Goal: Transaction & Acquisition: Purchase product/service

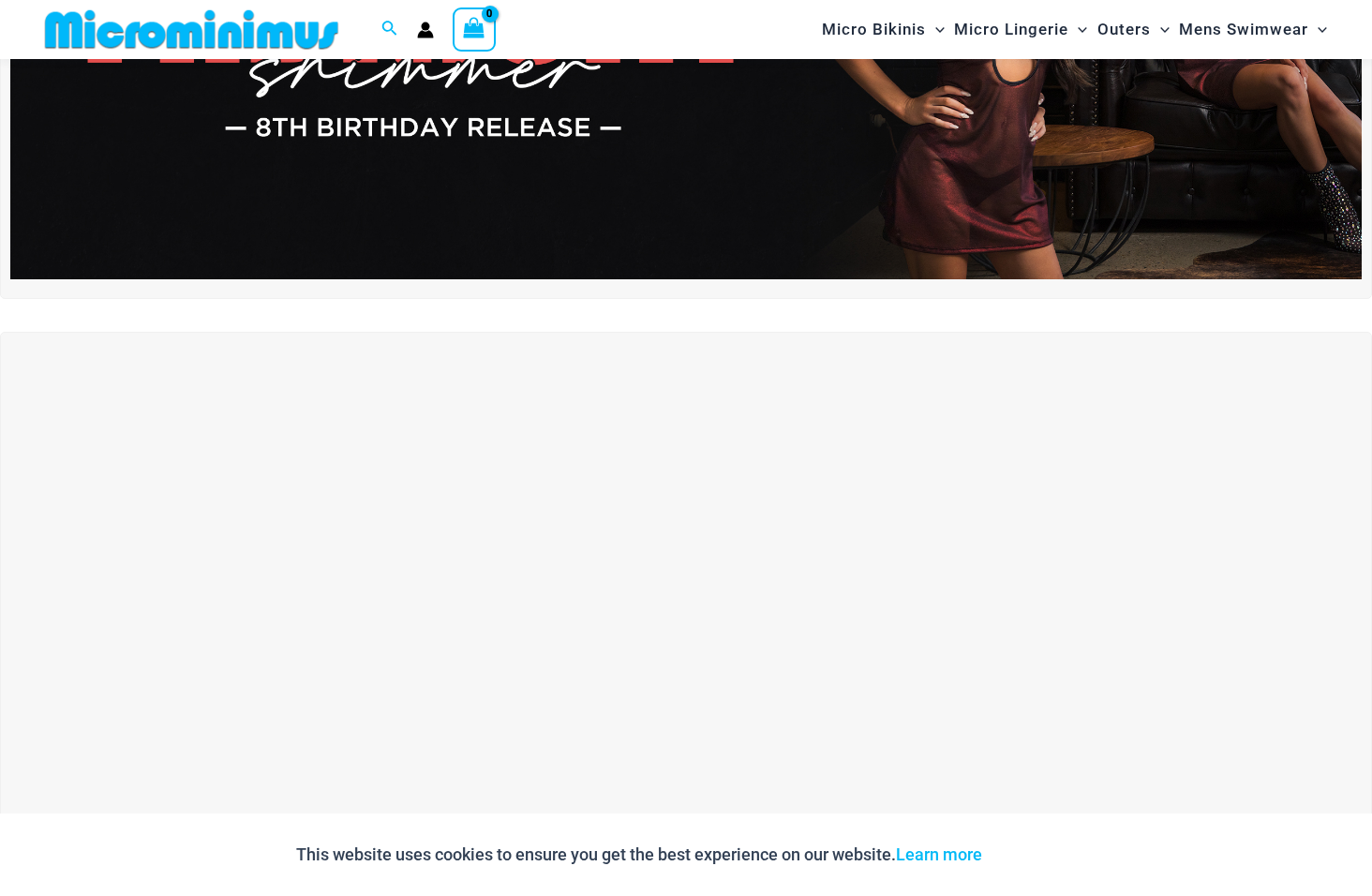
scroll to position [361, 0]
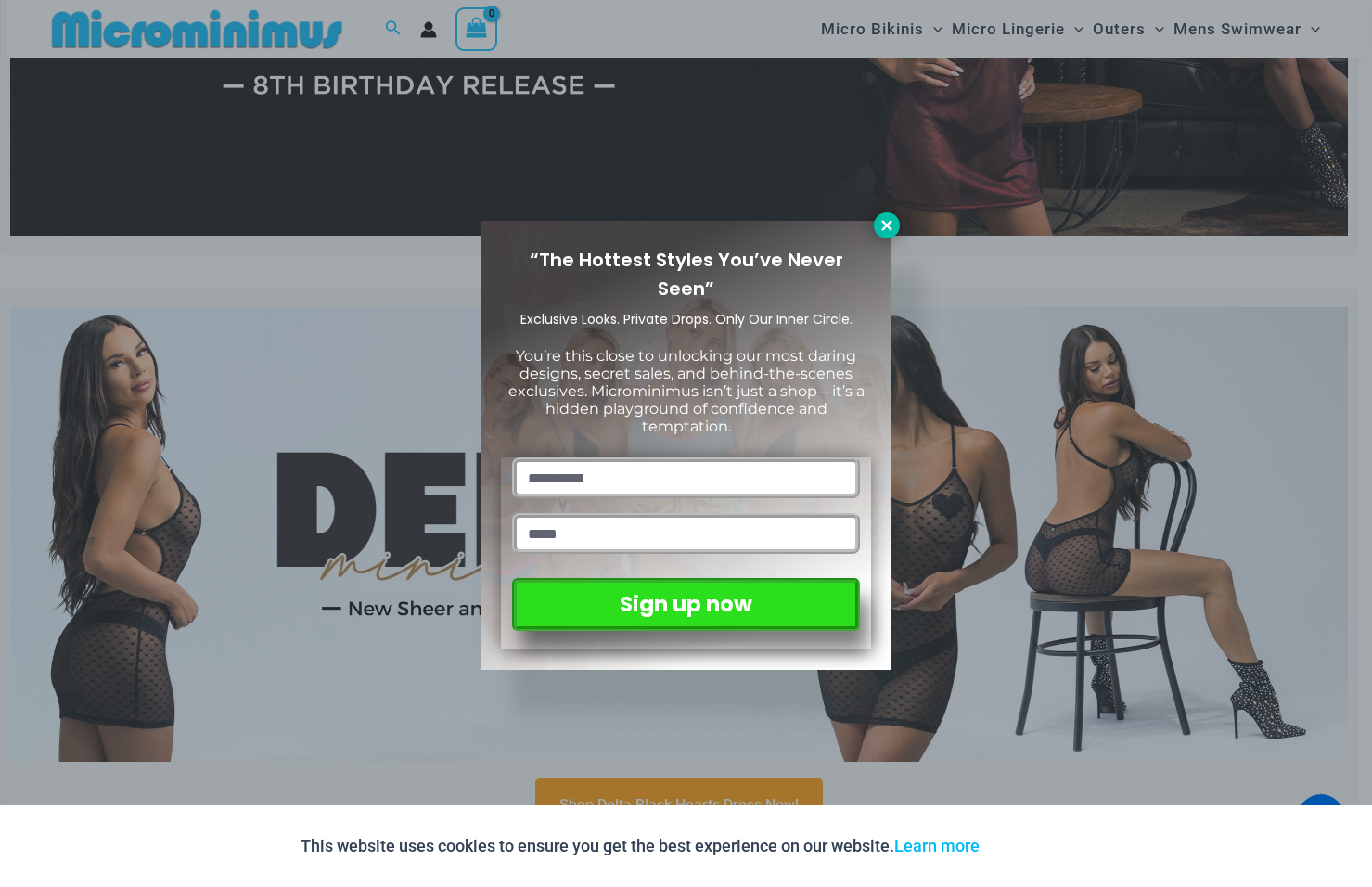
click at [884, 222] on icon at bounding box center [886, 225] width 11 height 11
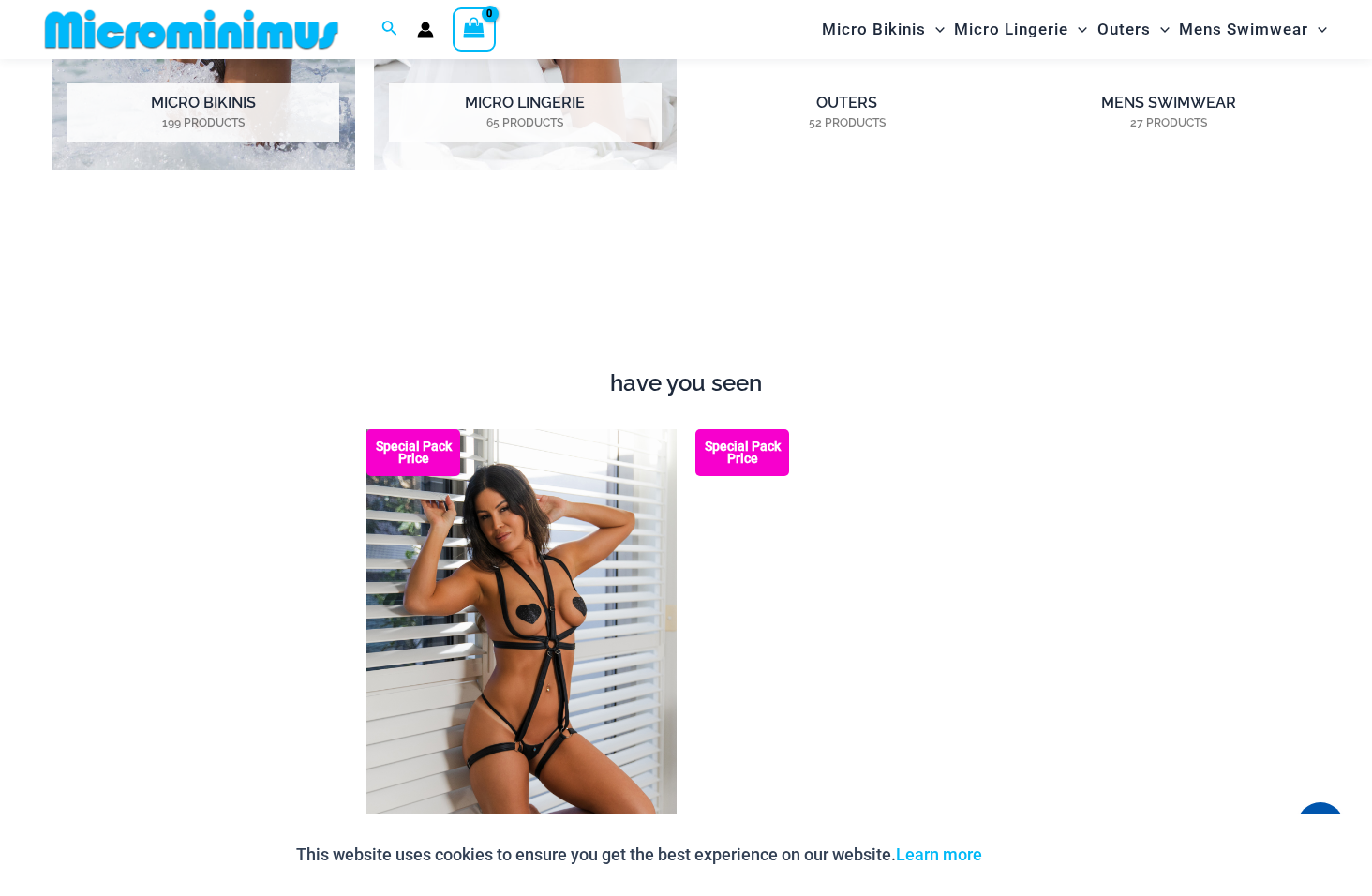
scroll to position [1451, 0]
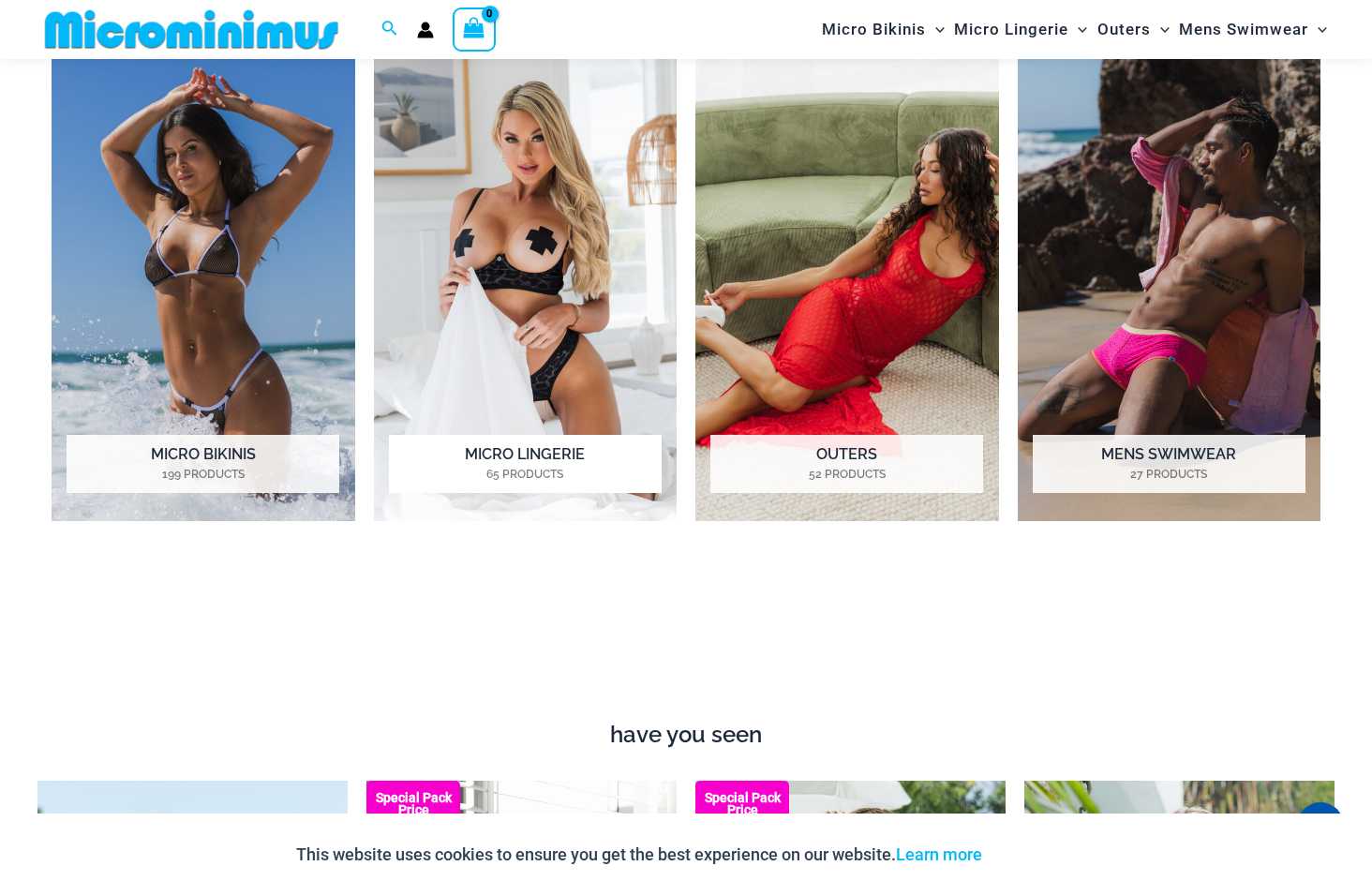
click at [492, 216] on img "Visit product category Micro Lingerie" at bounding box center [526, 286] width 303 height 468
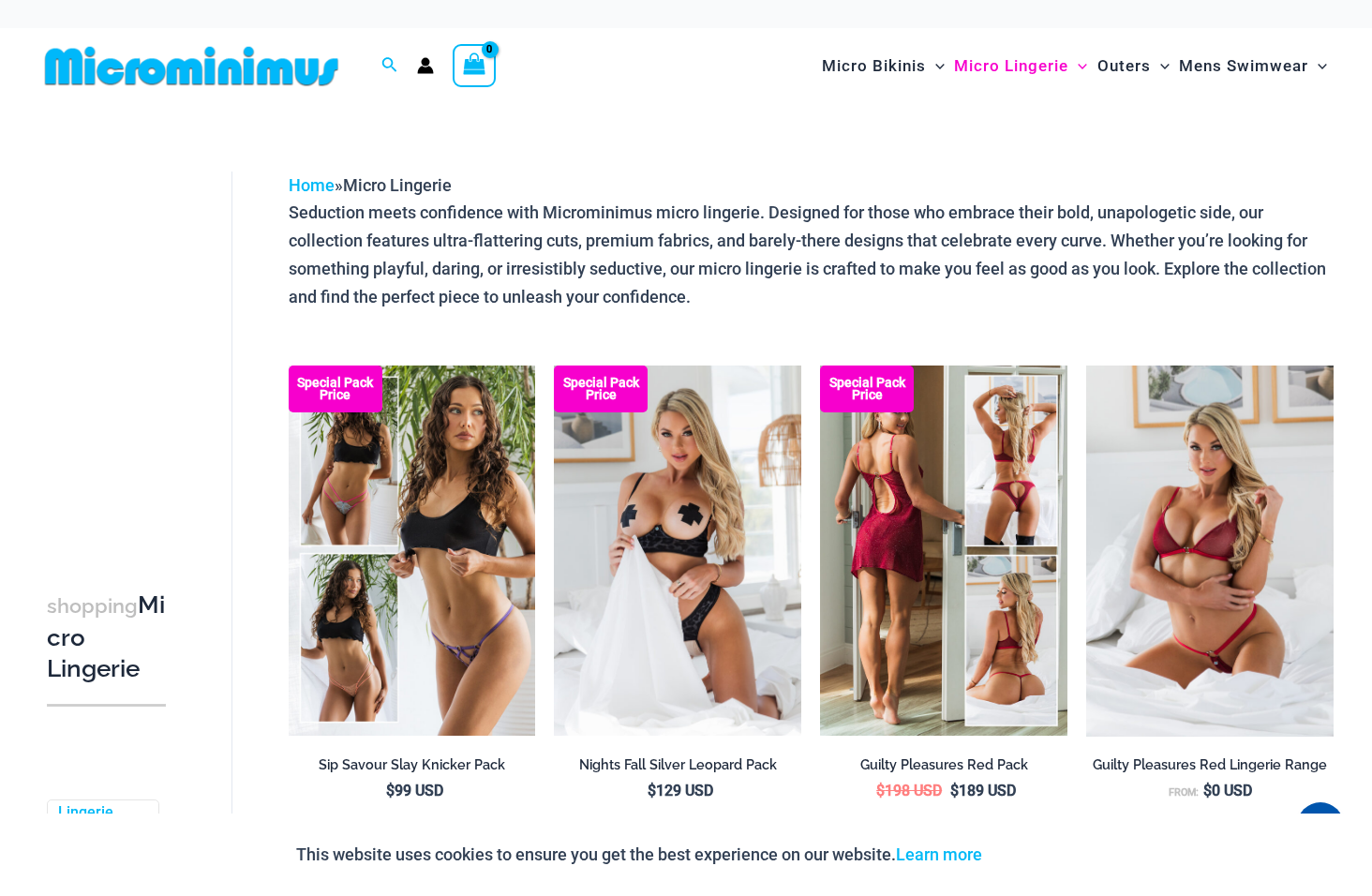
click at [901, 491] on img at bounding box center [943, 551] width 247 height 371
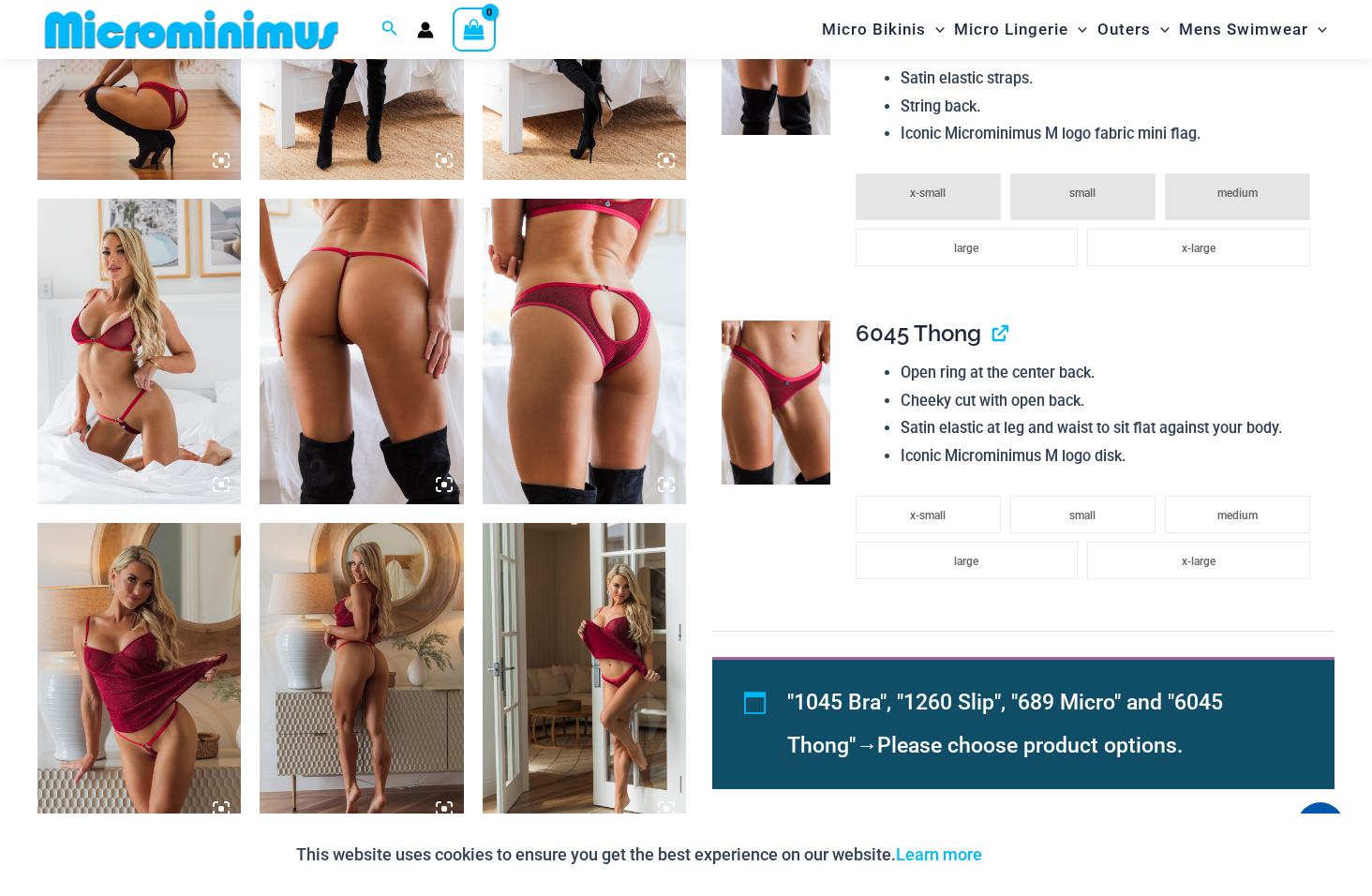
scroll to position [1672, 0]
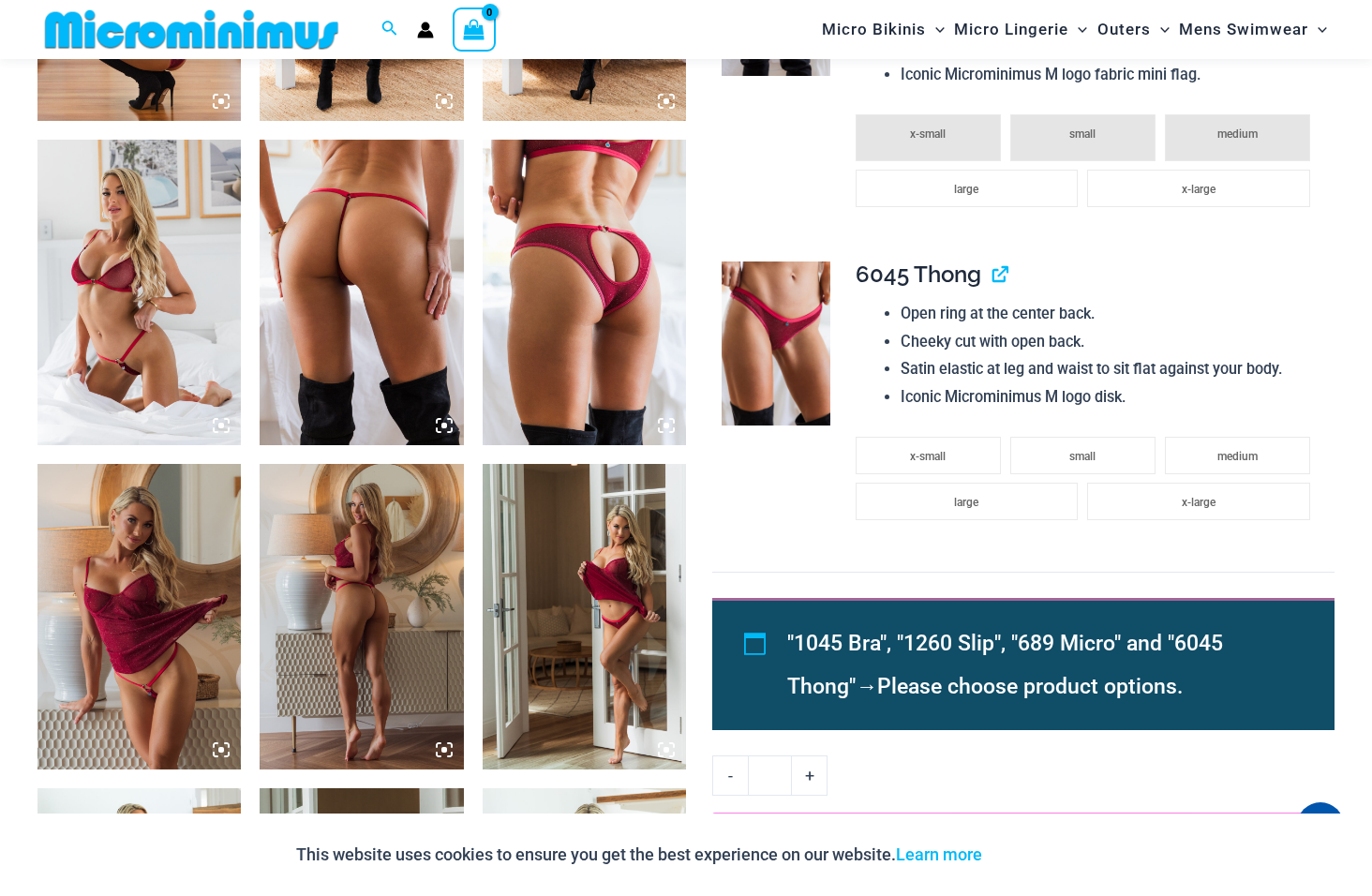
click at [371, 511] on img at bounding box center [362, 617] width 204 height 305
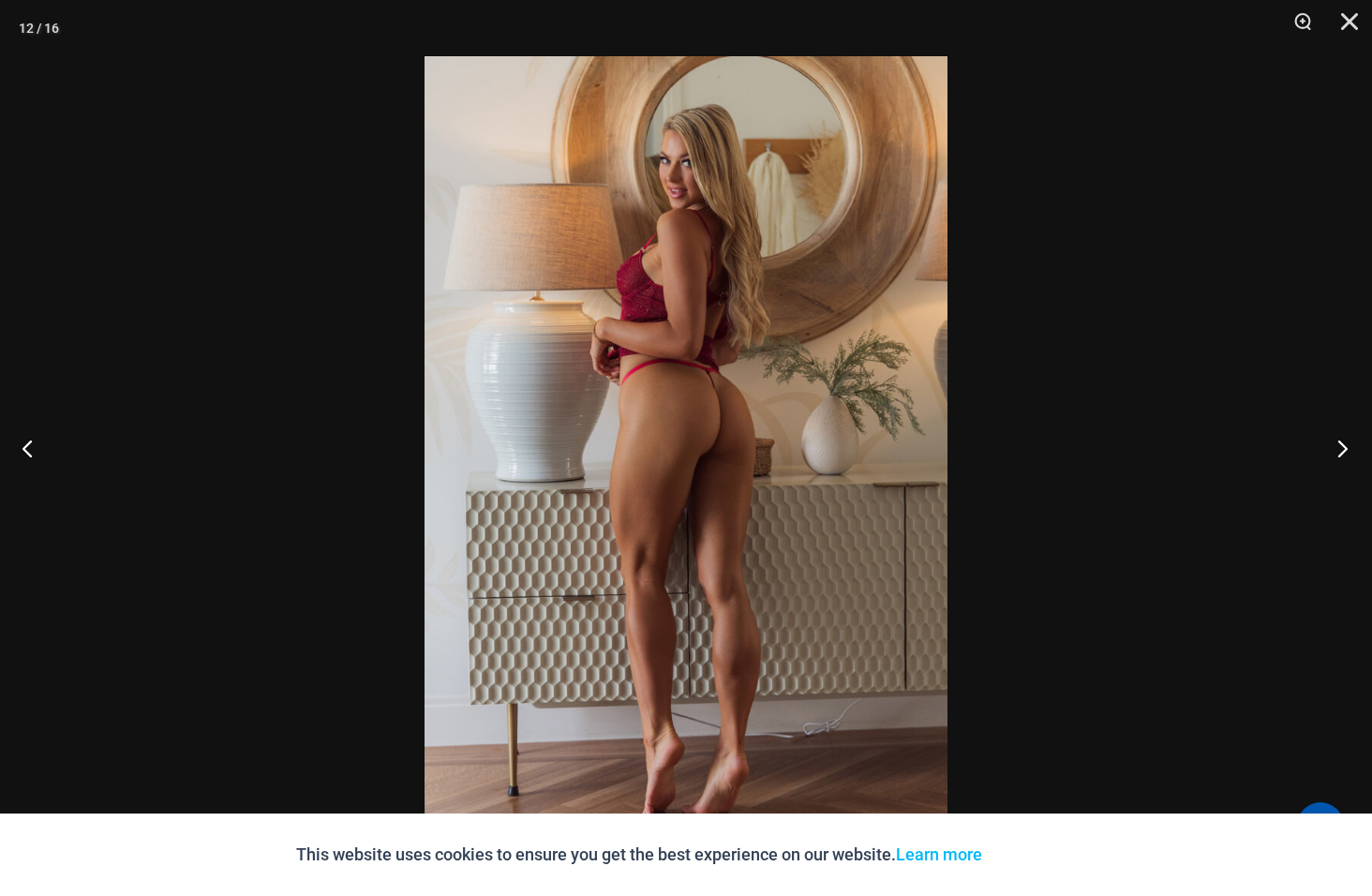
click at [1336, 450] on button "Next" at bounding box center [1337, 448] width 71 height 94
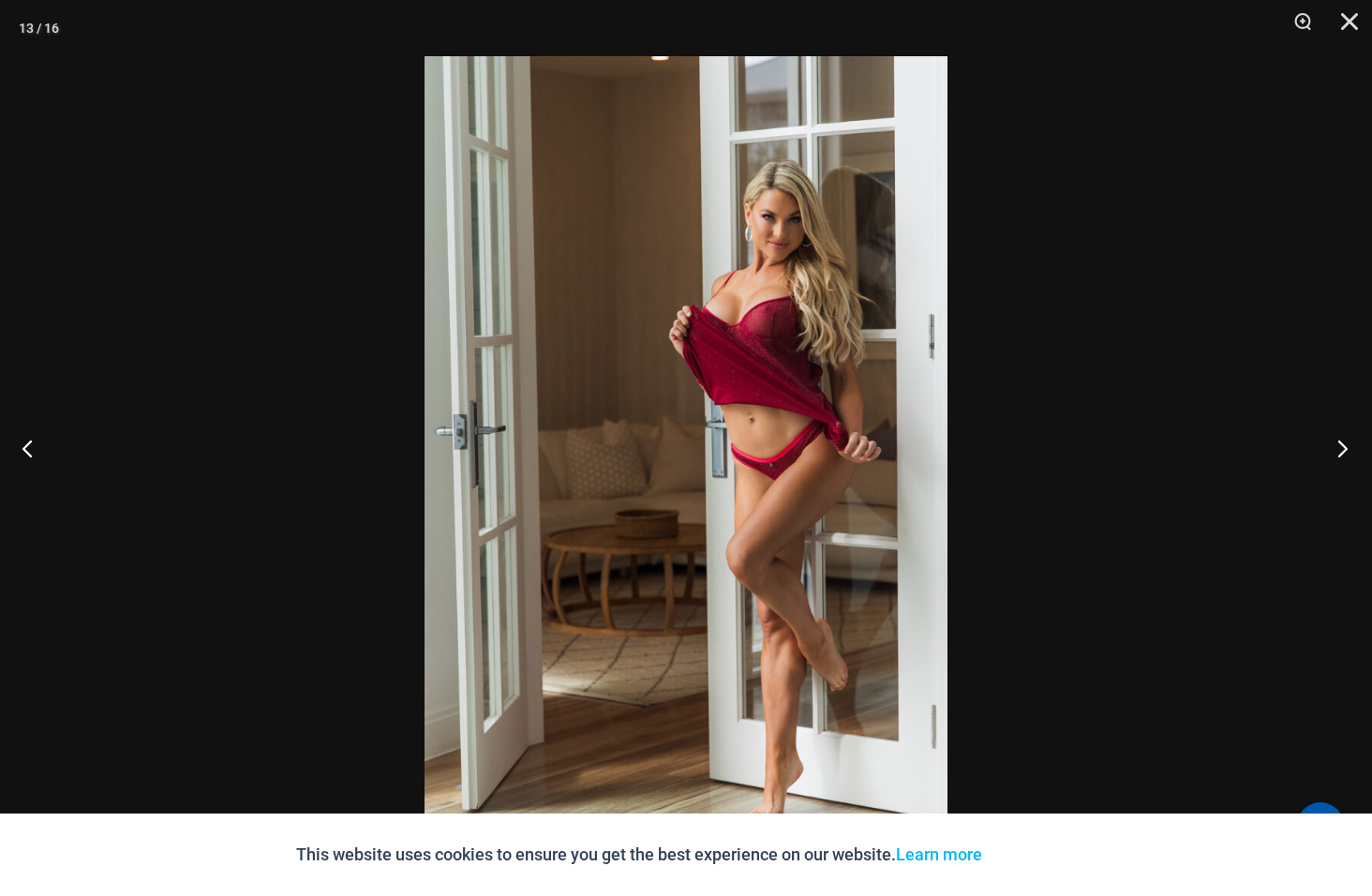
click at [1337, 444] on button "Next" at bounding box center [1337, 448] width 71 height 94
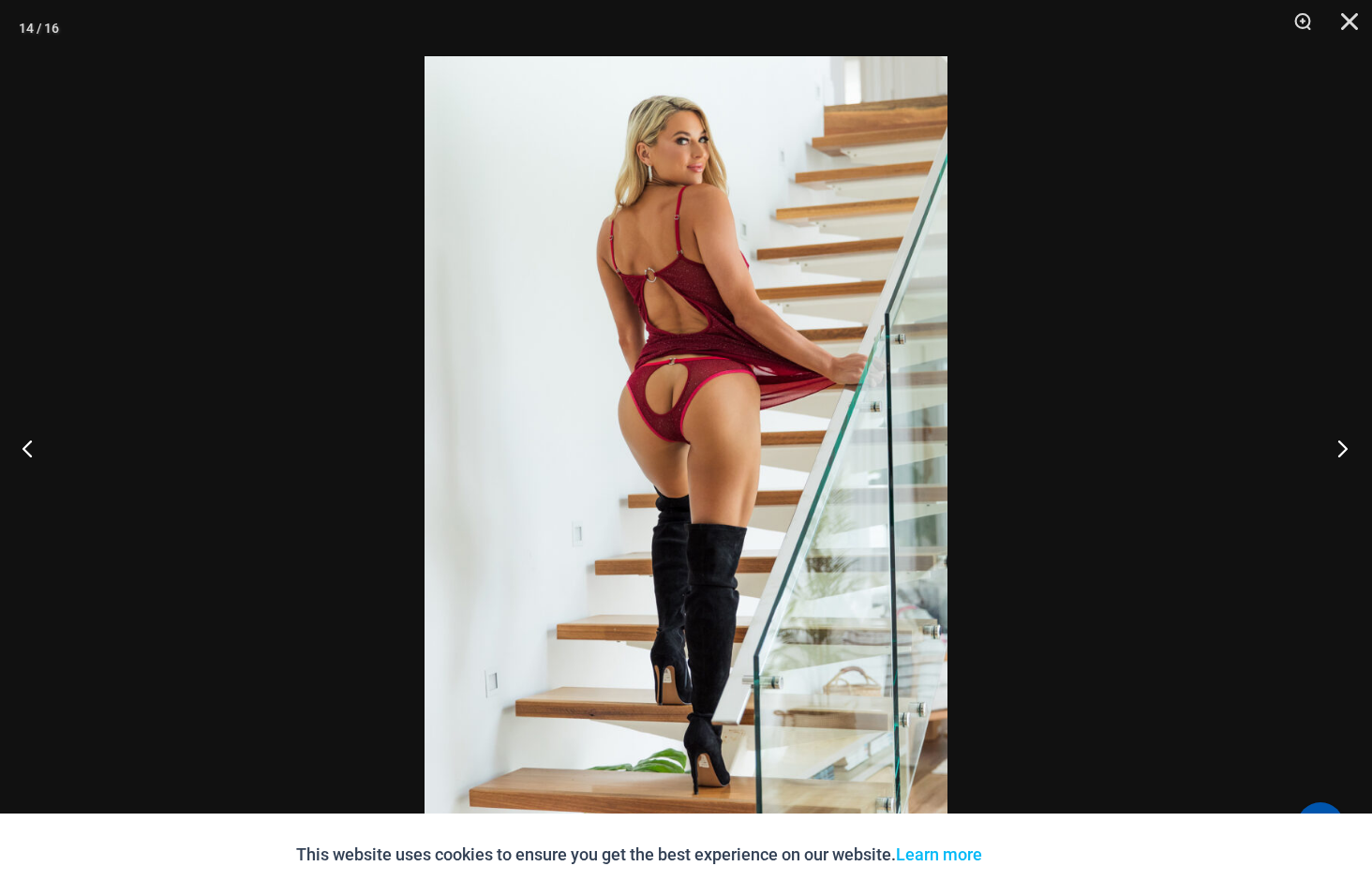
click at [1337, 444] on button "Next" at bounding box center [1337, 448] width 71 height 94
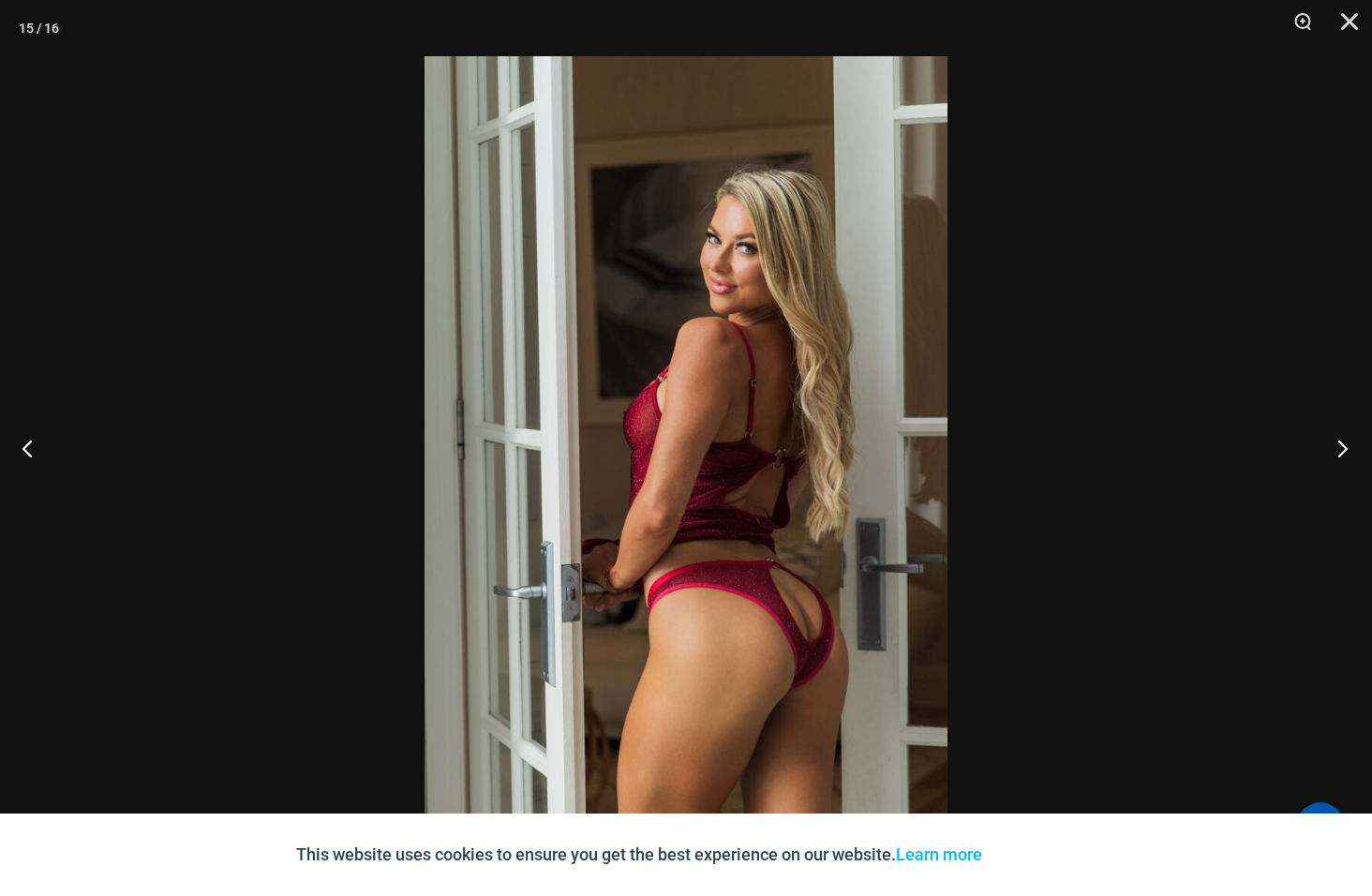
click at [1337, 443] on button "Next" at bounding box center [1337, 448] width 71 height 94
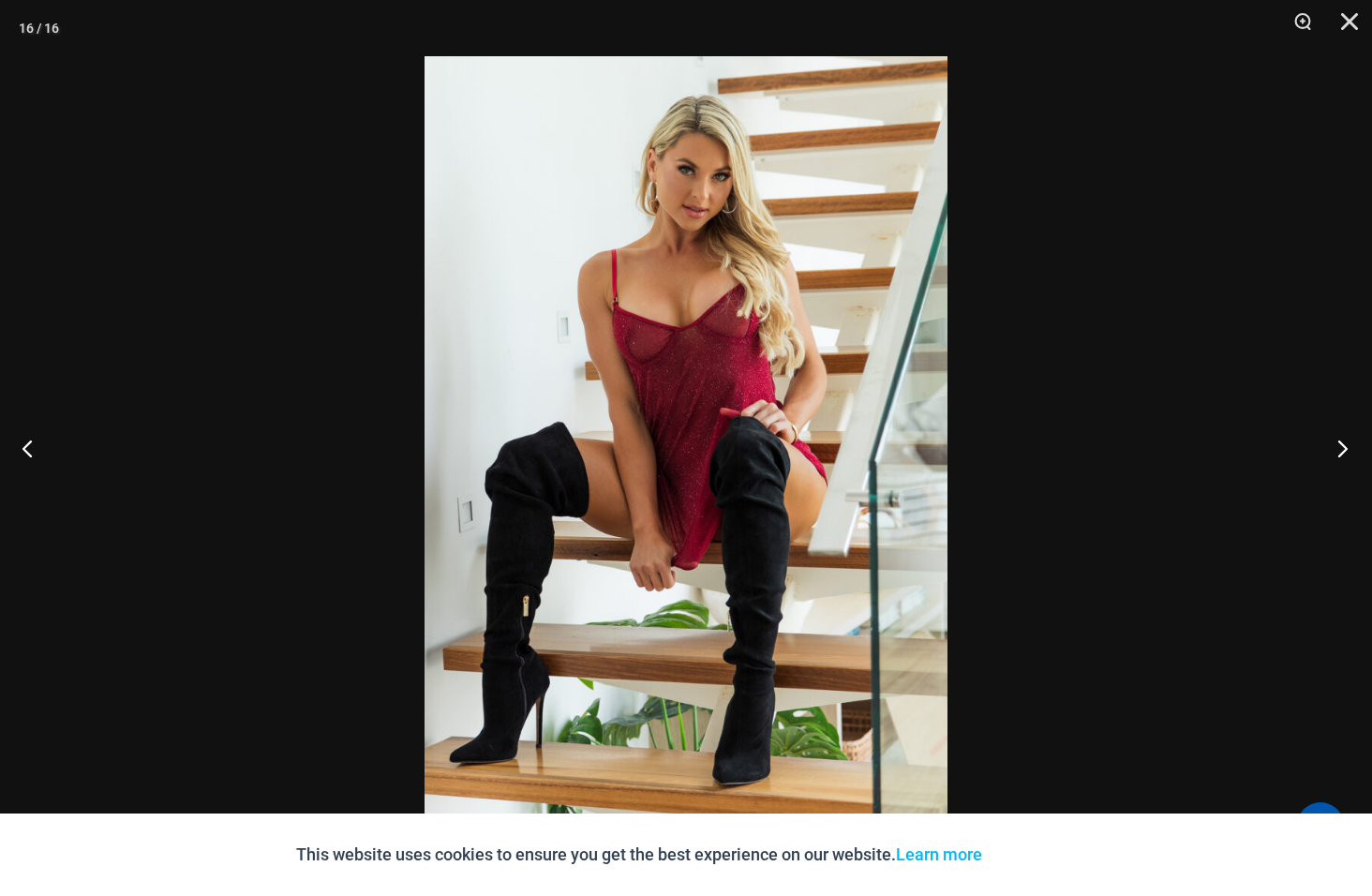
click at [1337, 443] on button "Next" at bounding box center [1337, 448] width 71 height 94
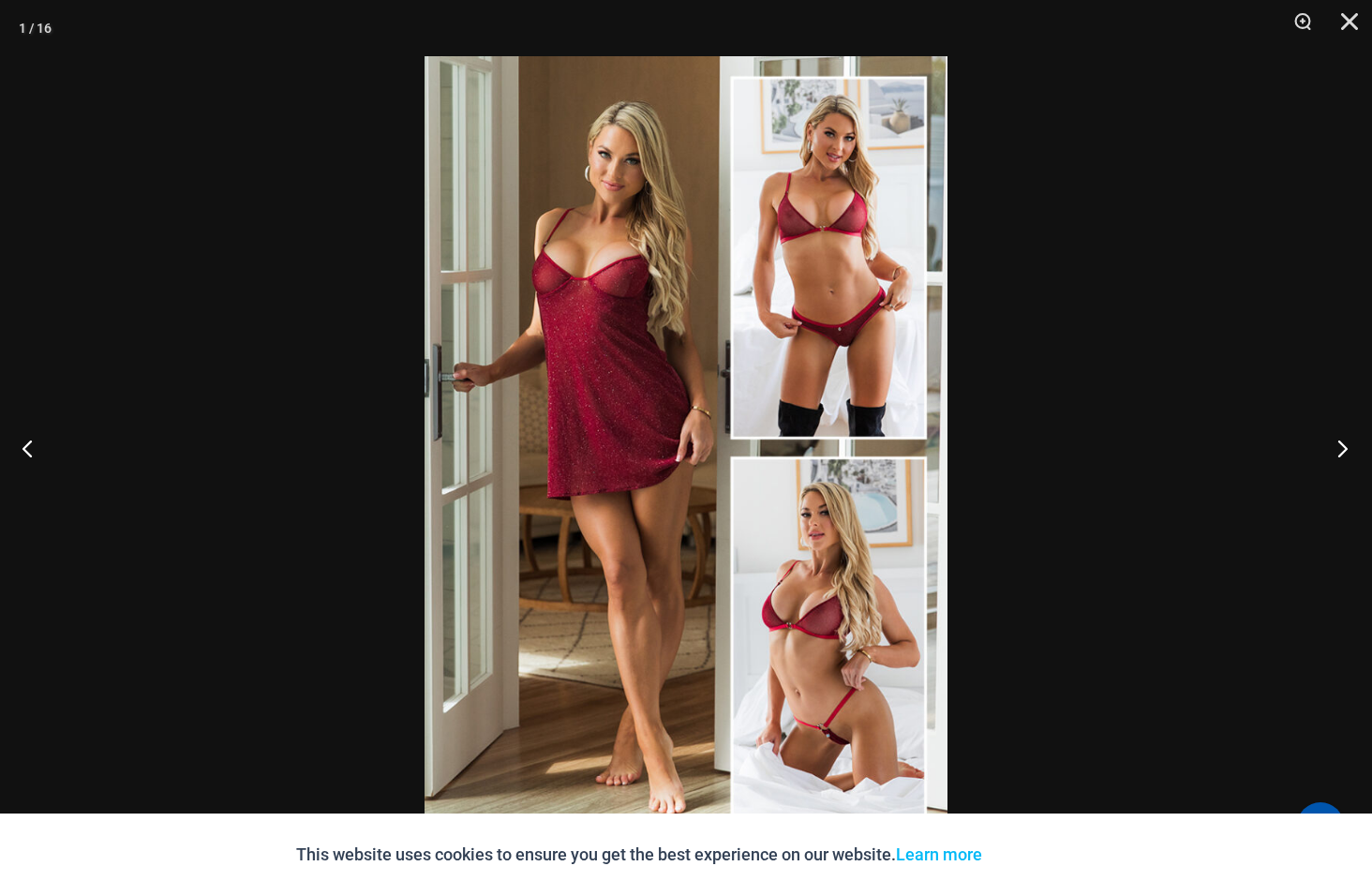
click at [1334, 437] on button "Next" at bounding box center [1337, 448] width 71 height 94
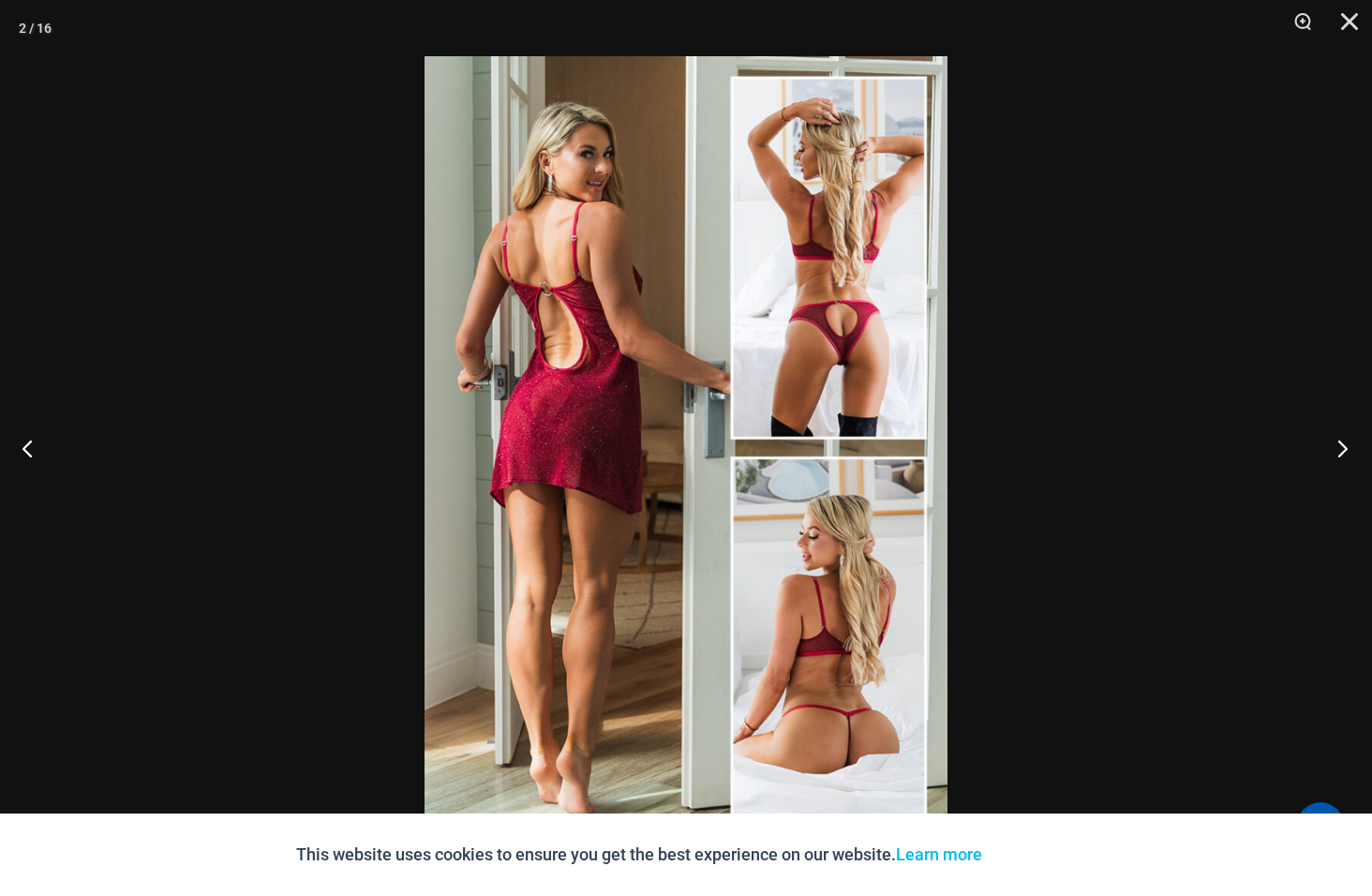
click at [1331, 441] on button "Next" at bounding box center [1337, 448] width 71 height 94
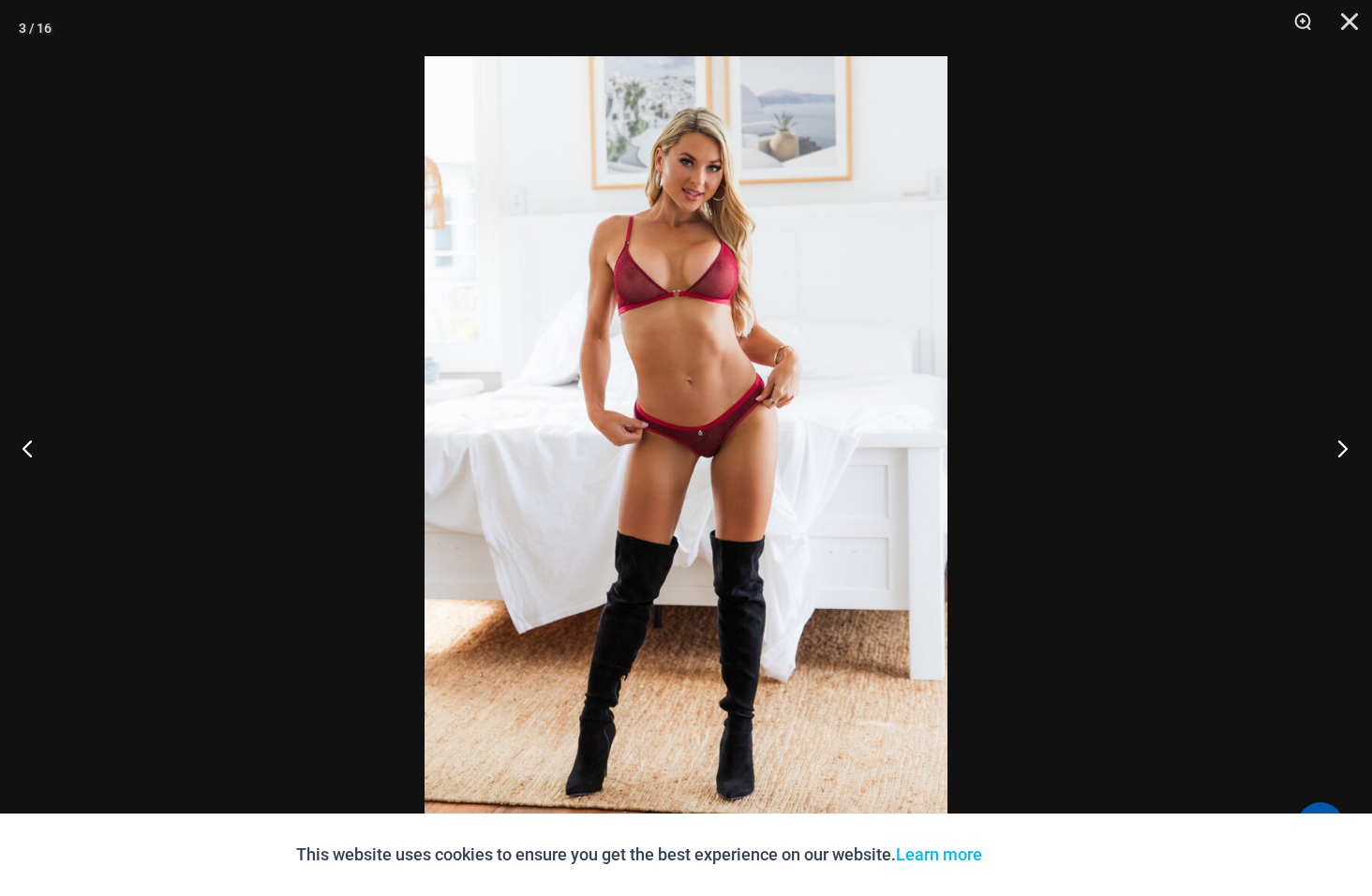
click at [1354, 437] on button "Next" at bounding box center [1337, 448] width 71 height 94
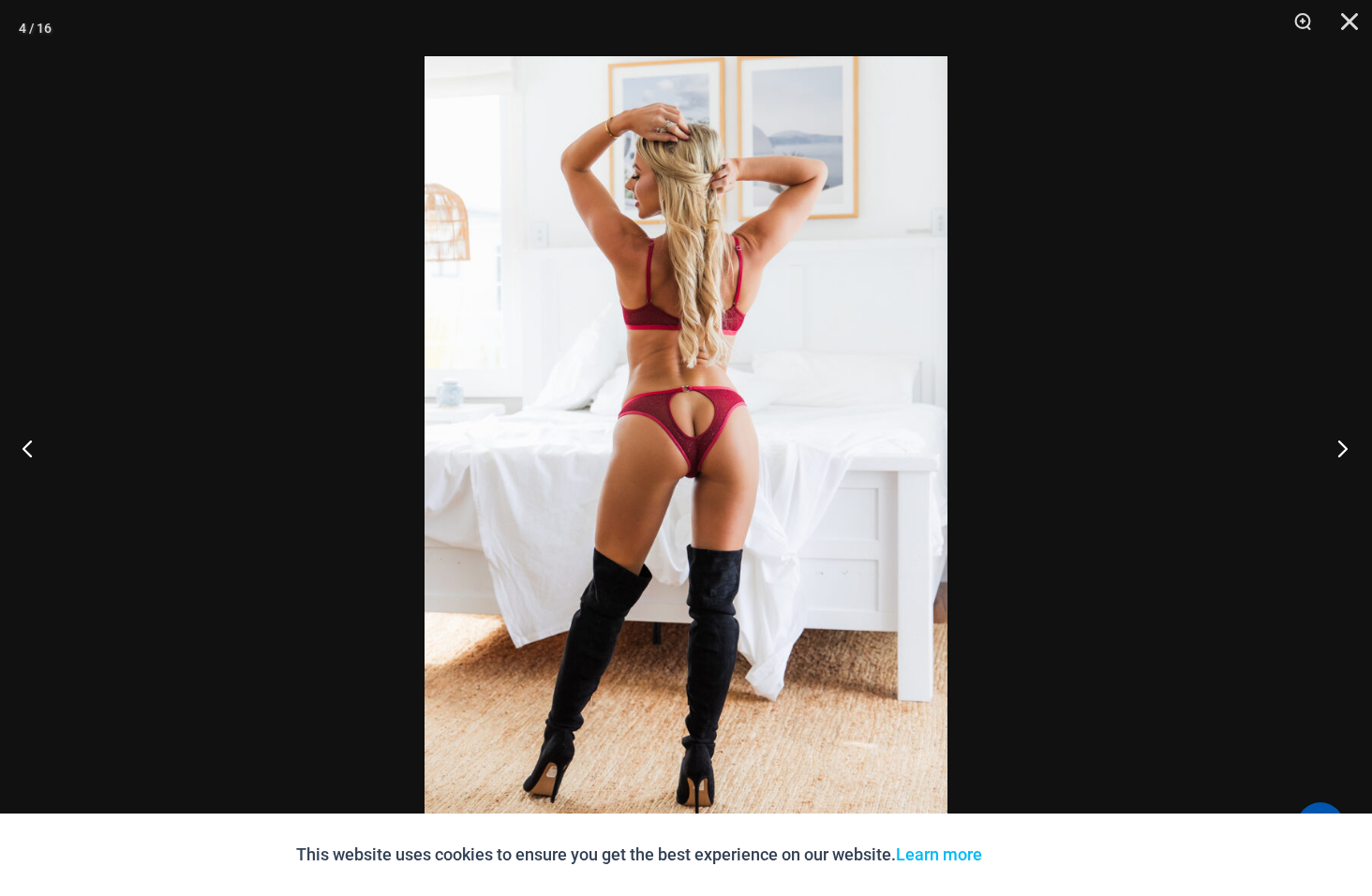
click at [1354, 437] on button "Next" at bounding box center [1337, 448] width 71 height 94
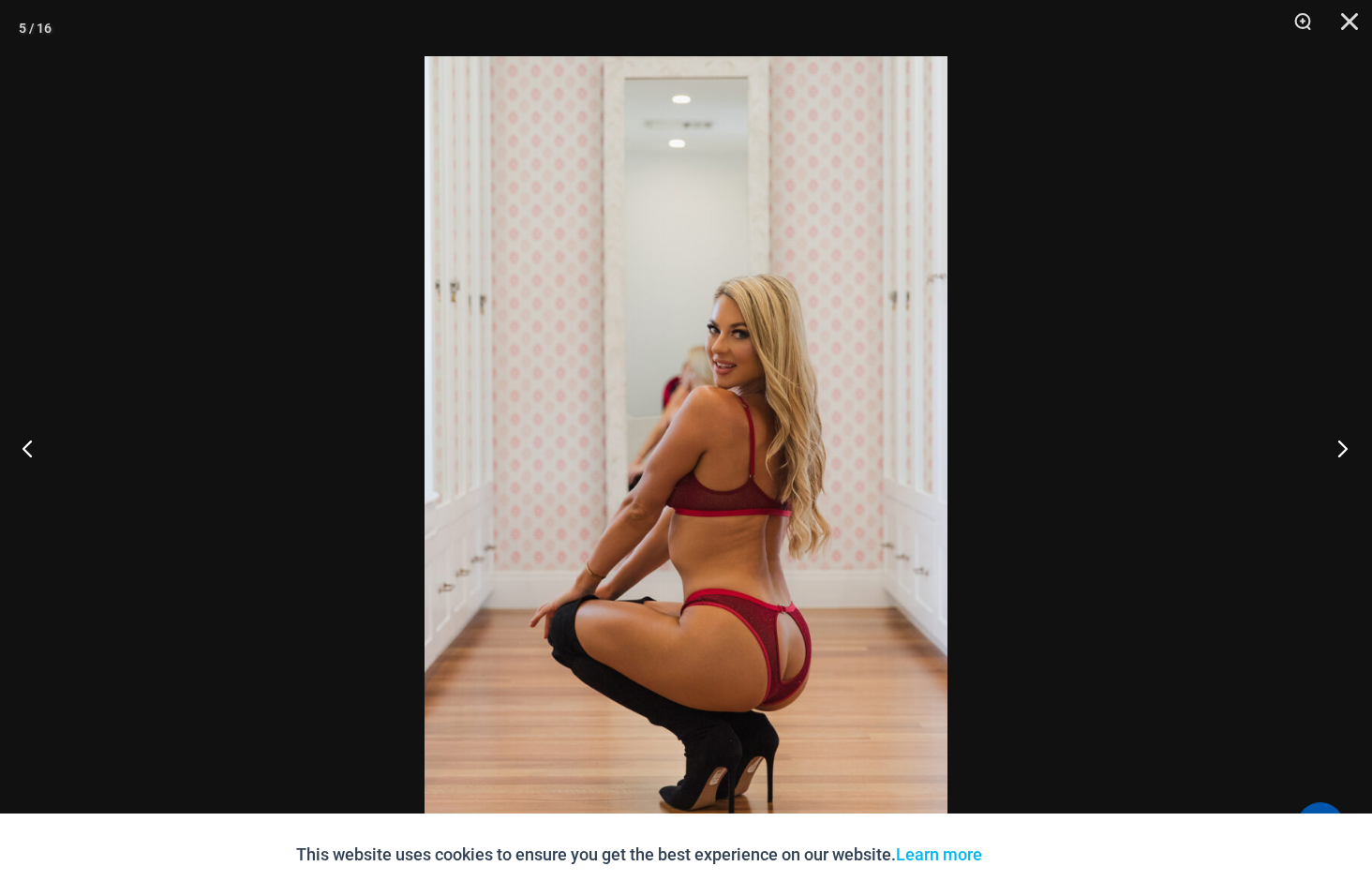
click at [1354, 437] on button "Next" at bounding box center [1337, 448] width 71 height 94
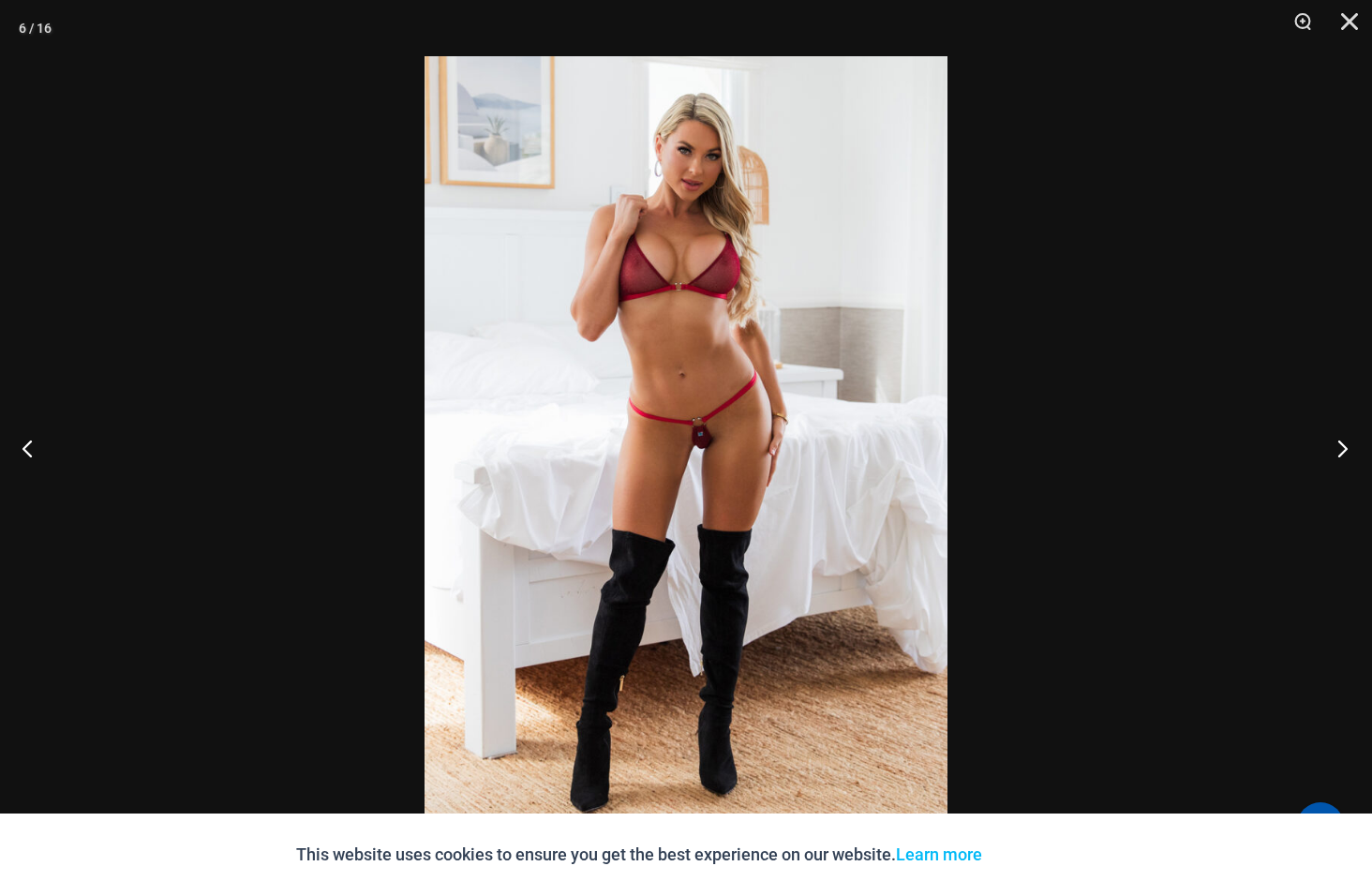
click at [1354, 437] on button "Next" at bounding box center [1337, 448] width 71 height 94
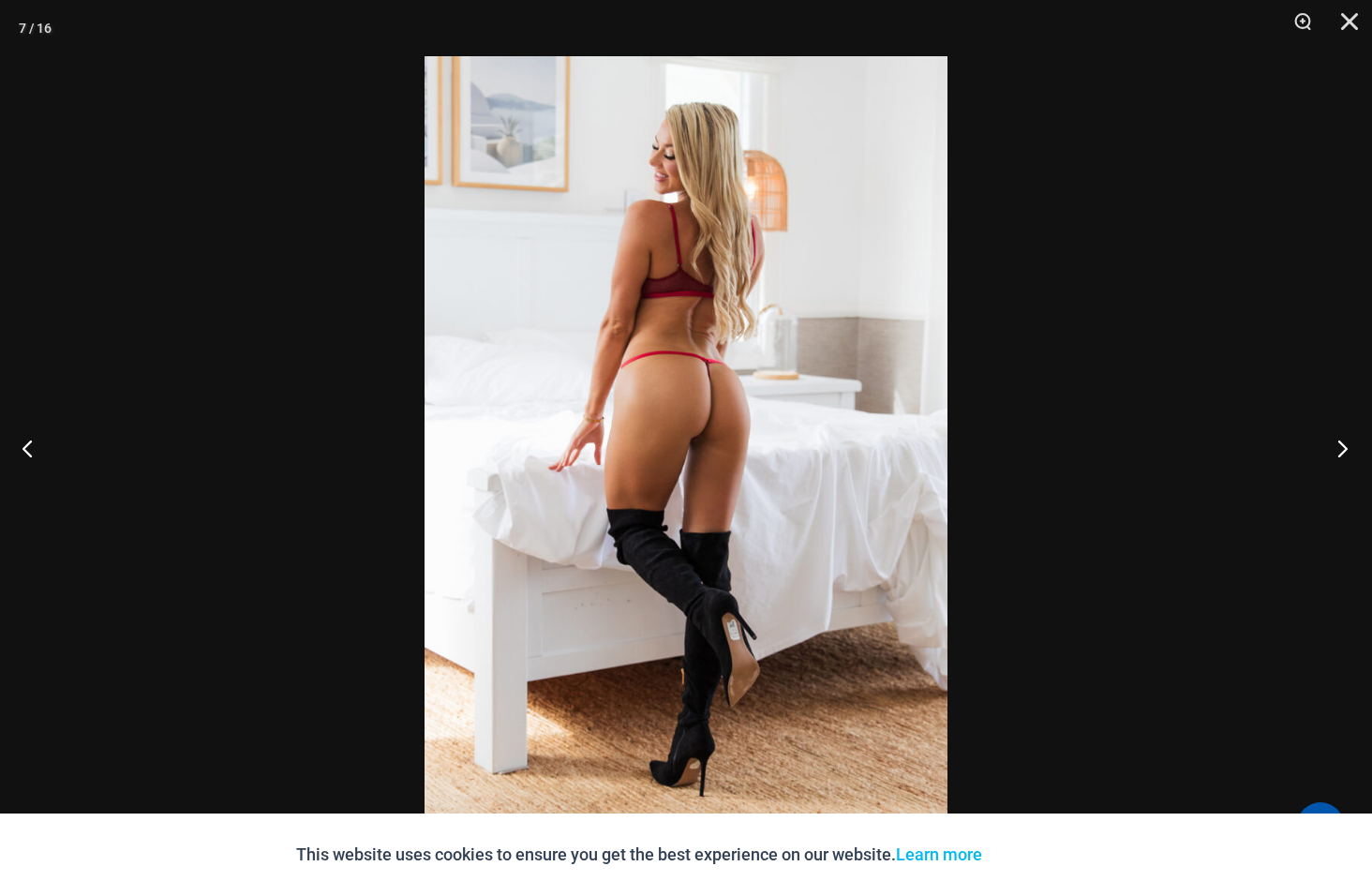
click at [1354, 437] on button "Next" at bounding box center [1337, 448] width 71 height 94
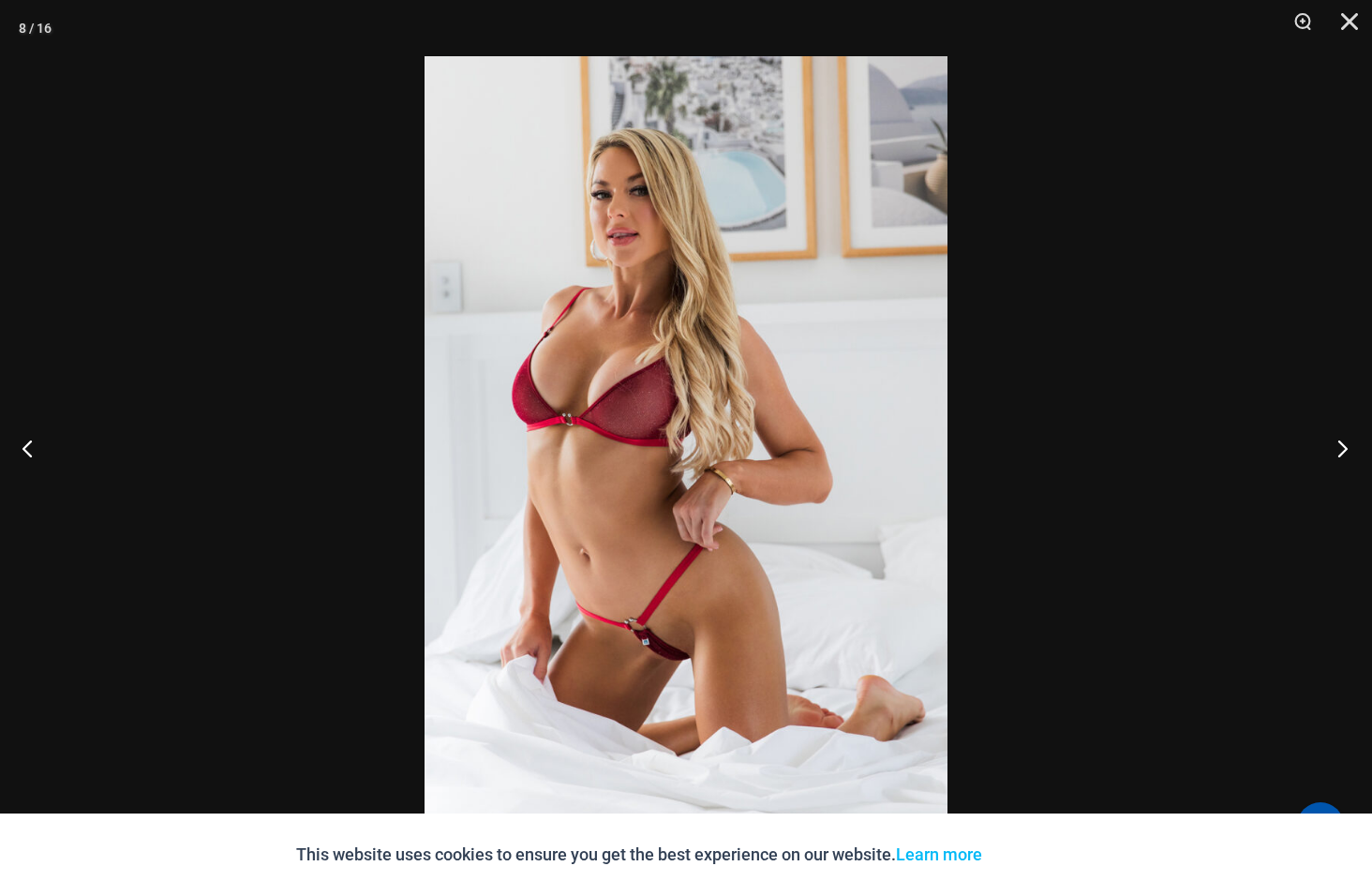
click at [1354, 437] on button "Next" at bounding box center [1337, 448] width 71 height 94
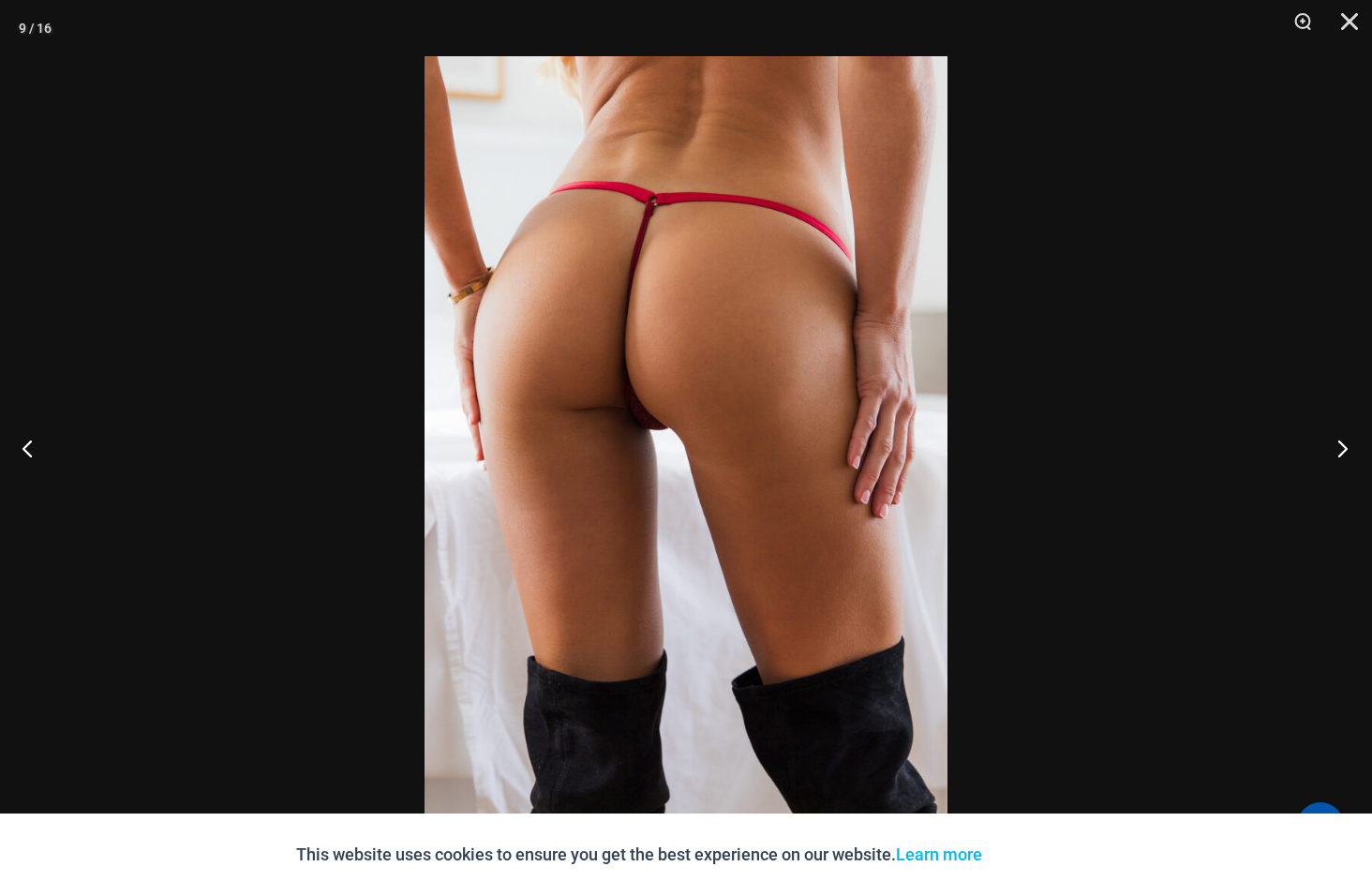
click at [1354, 437] on button "Next" at bounding box center [1337, 448] width 71 height 94
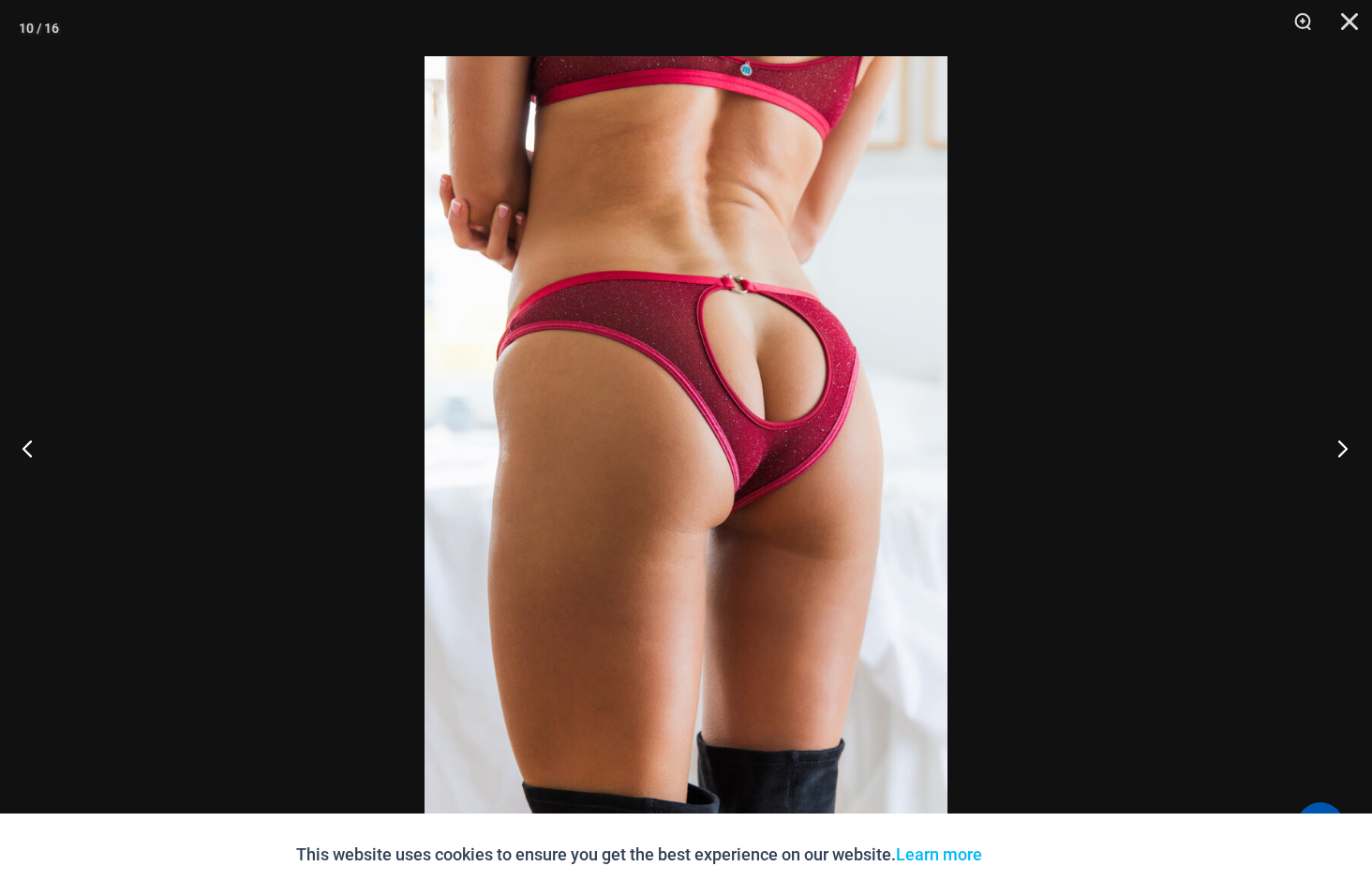
click at [1354, 437] on button "Next" at bounding box center [1337, 448] width 71 height 94
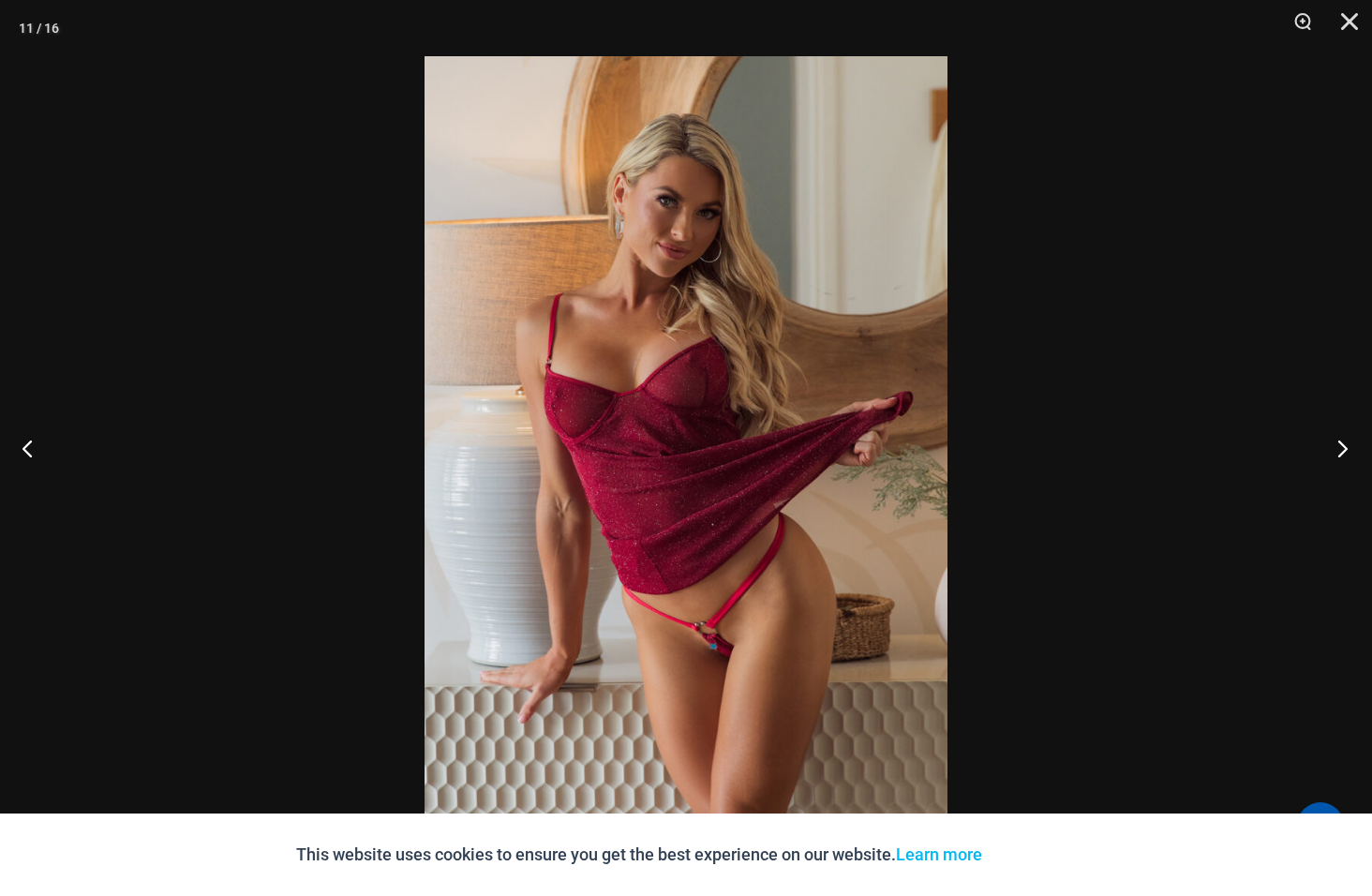
click at [1354, 437] on button "Next" at bounding box center [1337, 448] width 71 height 94
